Goal: Task Accomplishment & Management: Manage account settings

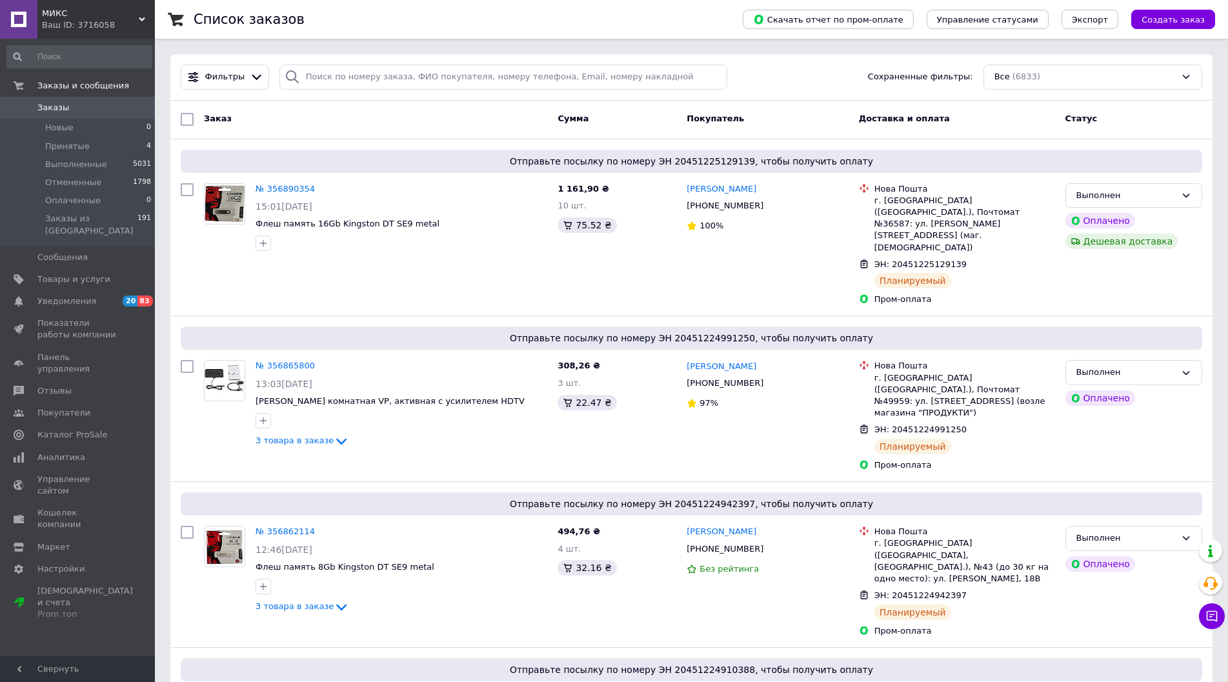
click at [60, 108] on span "Заказы" at bounding box center [53, 108] width 32 height 12
click at [61, 108] on span "Заказы" at bounding box center [53, 108] width 32 height 12
click at [72, 274] on span "Товары и услуги" at bounding box center [73, 280] width 73 height 12
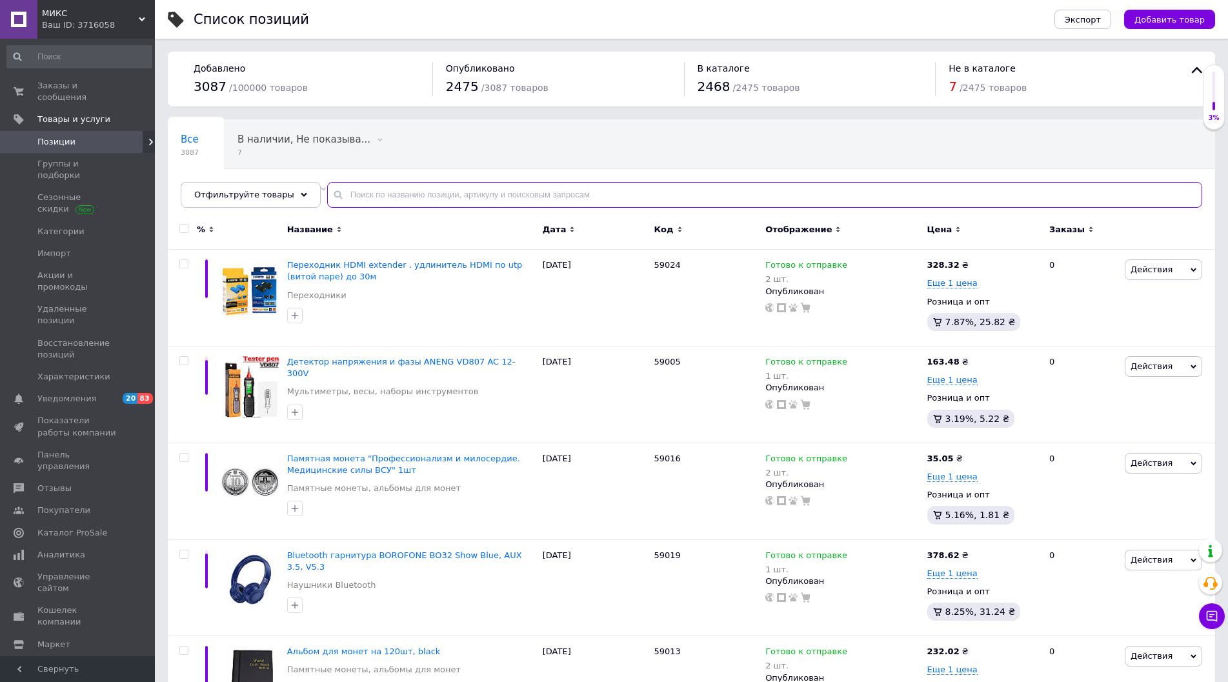
click at [360, 206] on input "text" at bounding box center [764, 195] width 875 height 26
paste input "55991"
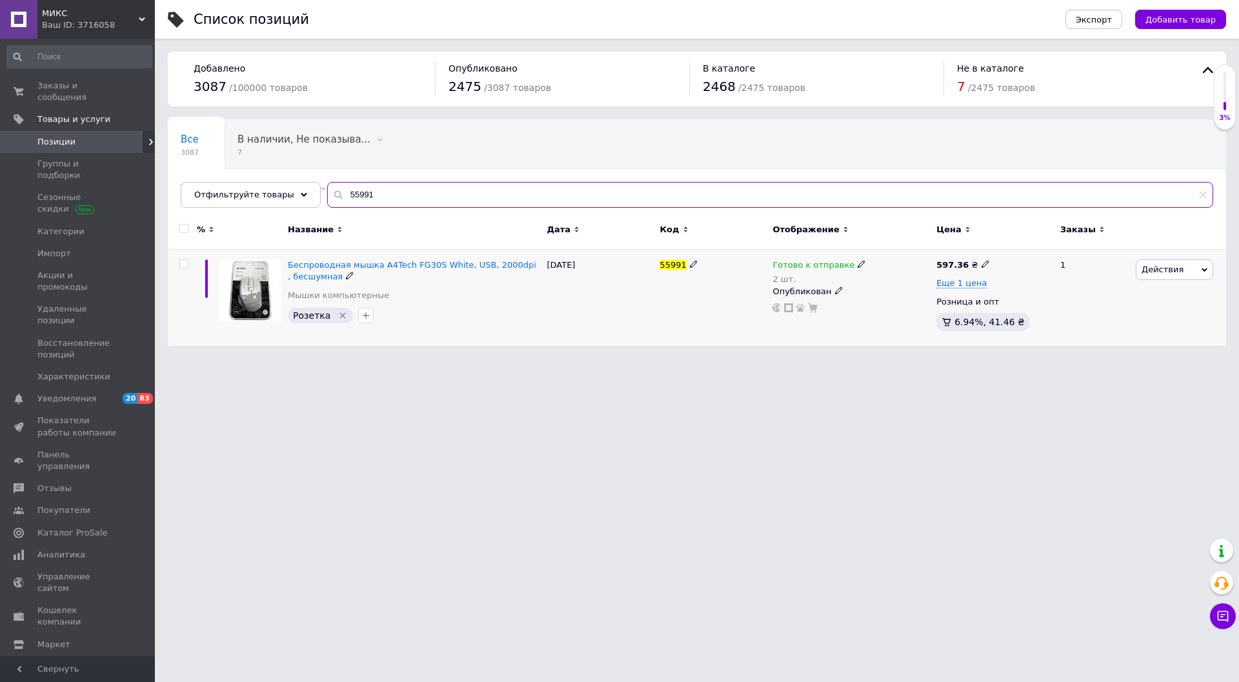
type input "55991"
click at [1203, 273] on icon at bounding box center [1204, 270] width 6 height 6
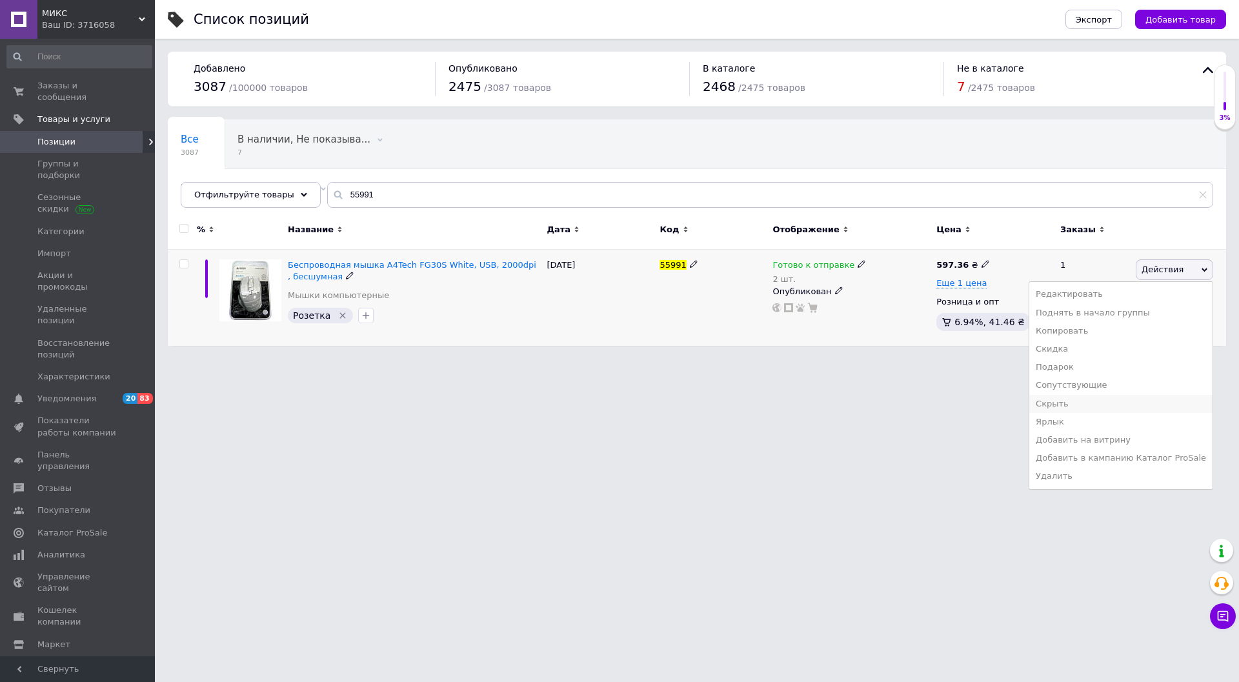
click at [1072, 410] on li "Скрыть" at bounding box center [1120, 404] width 183 height 18
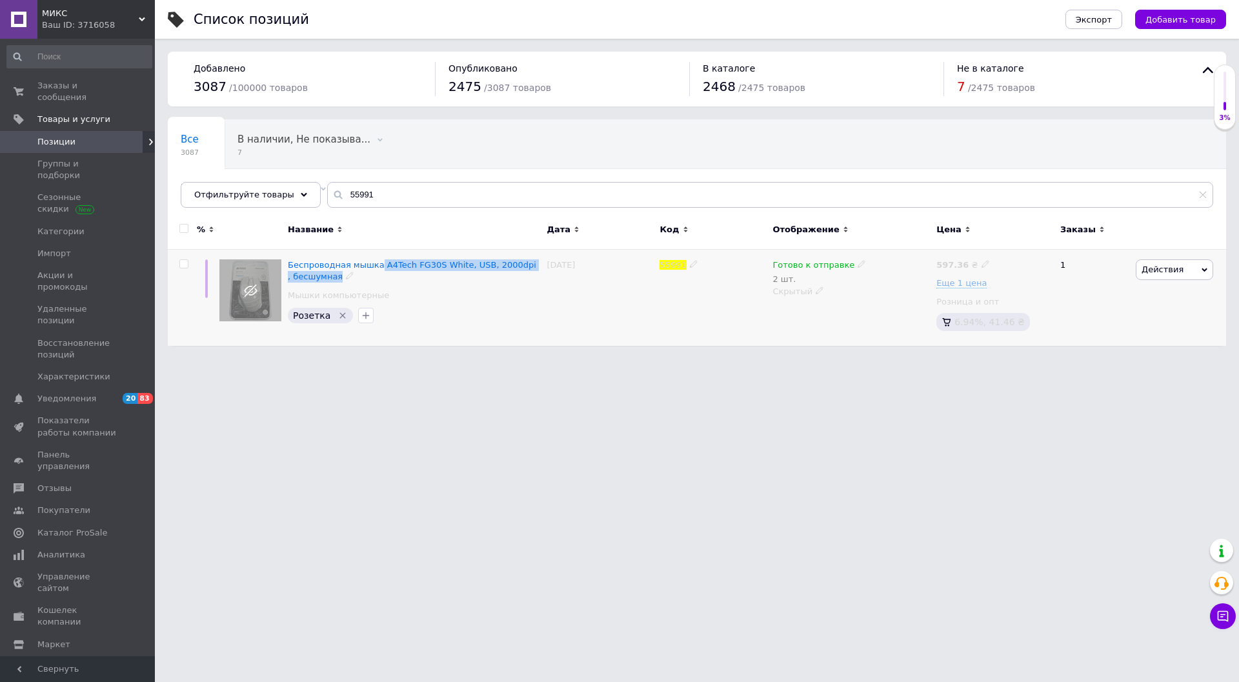
drag, startPoint x: 372, startPoint y: 263, endPoint x: 477, endPoint y: 285, distance: 106.8
click at [477, 285] on div "Беспроводная мышка A4Tech FG30S White, USB, 2000dpi , бесшумная Мышки компьютер…" at bounding box center [414, 298] width 259 height 96
copy div "A4Tech FG30S White, USB, 2000dpi , бесшумная"
